Goal: Information Seeking & Learning: Learn about a topic

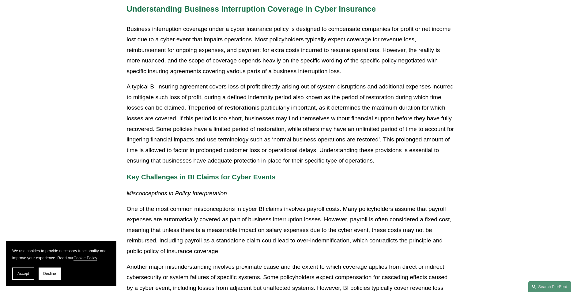
scroll to position [279, 0]
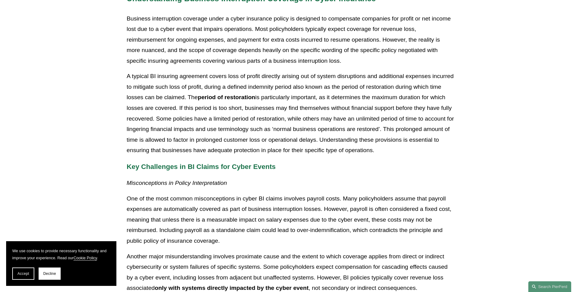
drag, startPoint x: 143, startPoint y: 108, endPoint x: 397, endPoint y: 147, distance: 257.5
click at [397, 147] on p "A typical BI insuring agreement covers loss of profit directly arising out of s…" at bounding box center [291, 113] width 328 height 85
drag, startPoint x: 397, startPoint y: 147, endPoint x: 349, endPoint y: 158, distance: 49.9
click at [151, 78] on p "A typical BI insuring agreement covers loss of profit directly arising out of s…" at bounding box center [291, 113] width 328 height 85
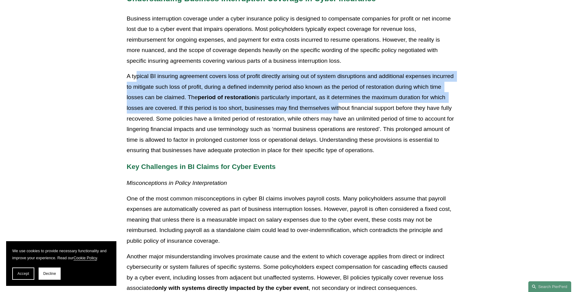
drag, startPoint x: 138, startPoint y: 77, endPoint x: 337, endPoint y: 105, distance: 201.1
click at [337, 105] on p "A typical BI insuring agreement covers loss of profit directly arising out of s…" at bounding box center [291, 113] width 328 height 85
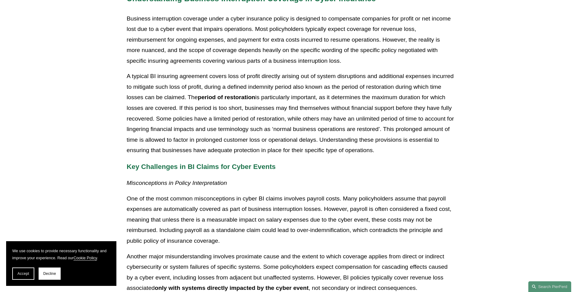
drag, startPoint x: 337, startPoint y: 105, endPoint x: 335, endPoint y: 124, distance: 19.2
click at [335, 124] on p "A typical BI insuring agreement covers loss of profit directly arising out of s…" at bounding box center [291, 113] width 328 height 85
click at [280, 111] on p "A typical BI insuring agreement covers loss of profit directly arising out of s…" at bounding box center [291, 113] width 328 height 85
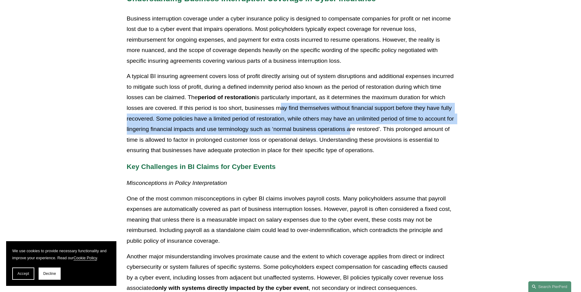
drag, startPoint x: 275, startPoint y: 108, endPoint x: 349, endPoint y: 126, distance: 75.3
click at [349, 126] on p "A typical BI insuring agreement covers loss of profit directly arising out of s…" at bounding box center [291, 113] width 328 height 85
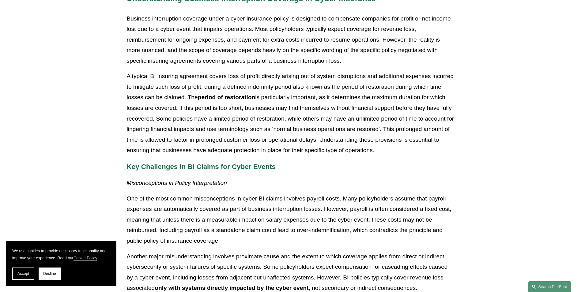
drag, startPoint x: 349, startPoint y: 126, endPoint x: 287, endPoint y: 165, distance: 72.8
click at [287, 165] on p "Key Challenges in BI Claims for Cyber Events" at bounding box center [291, 167] width 328 height 12
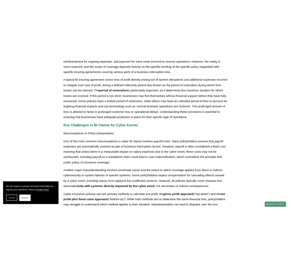
scroll to position [371, 0]
